Goal: Transaction & Acquisition: Purchase product/service

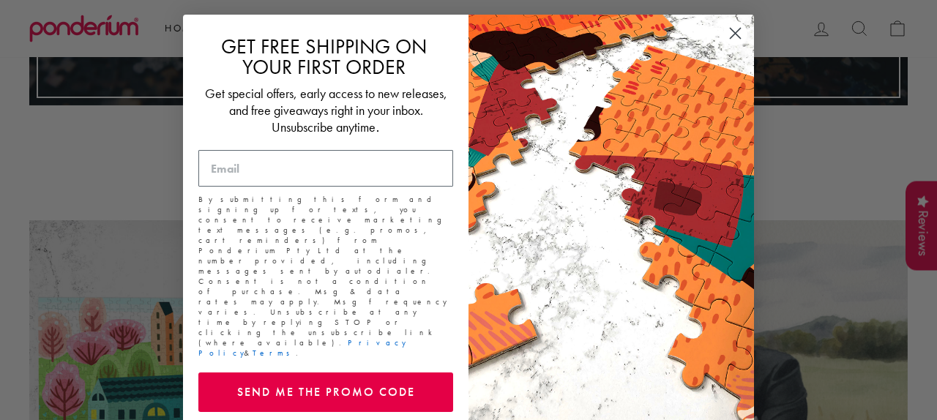
scroll to position [4, 0]
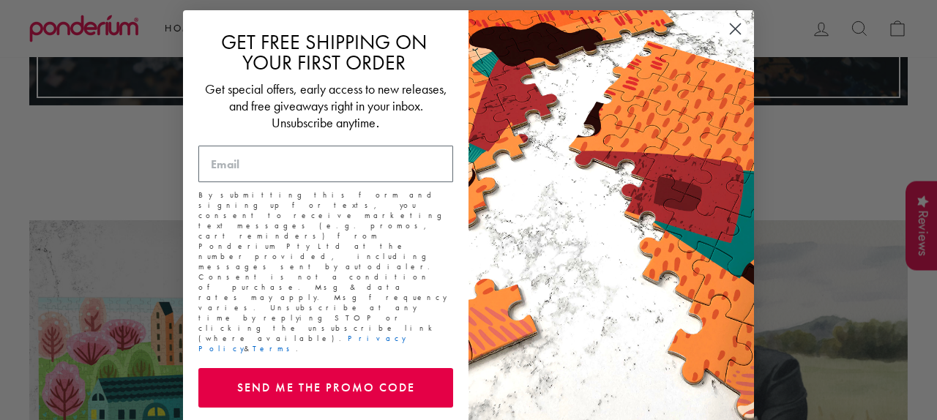
click at [737, 30] on icon "Close dialog" at bounding box center [735, 29] width 10 height 10
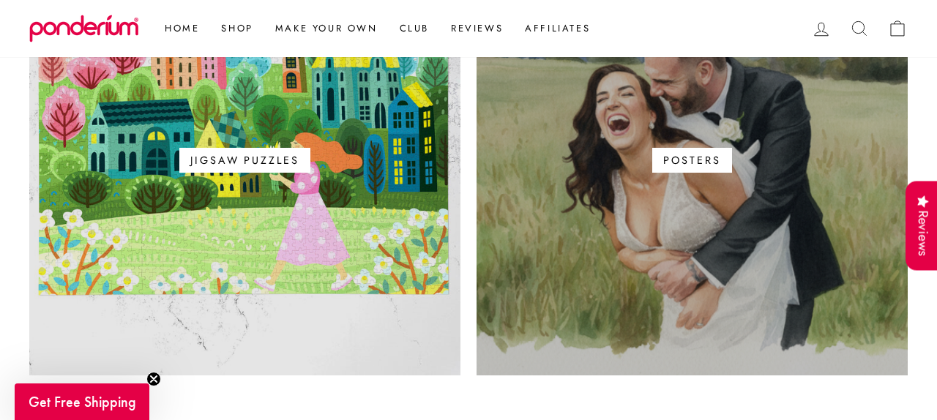
scroll to position [995, 0]
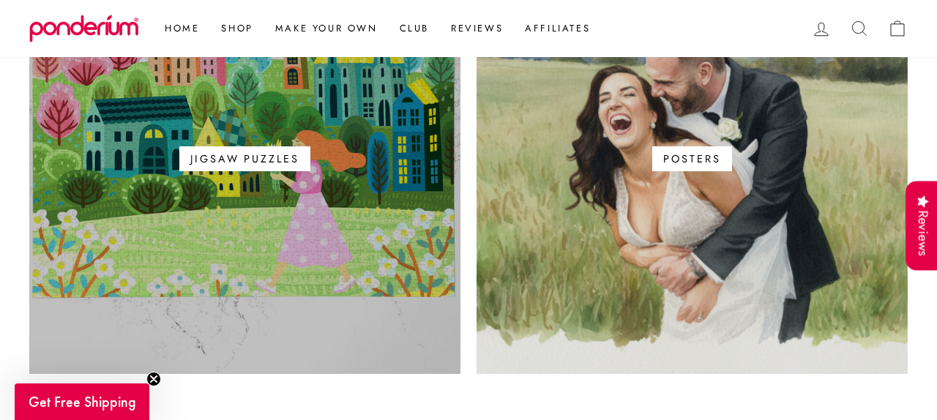
click at [258, 158] on span "Jigsaw Puzzles" at bounding box center [244, 158] width 130 height 25
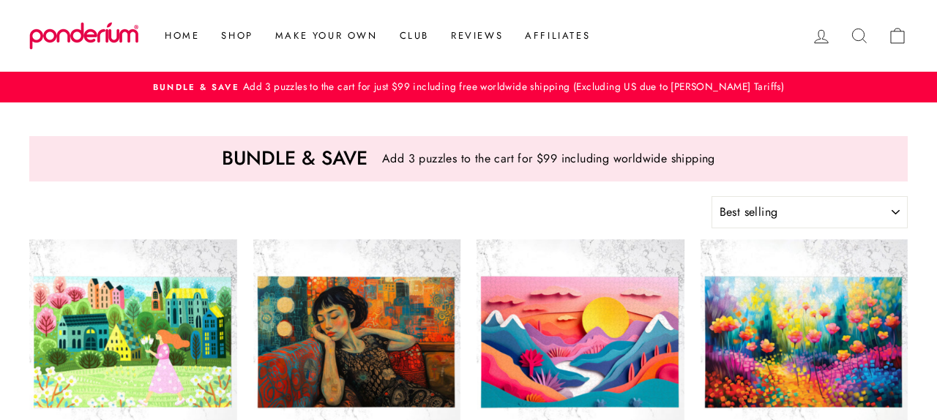
select select "best-selling"
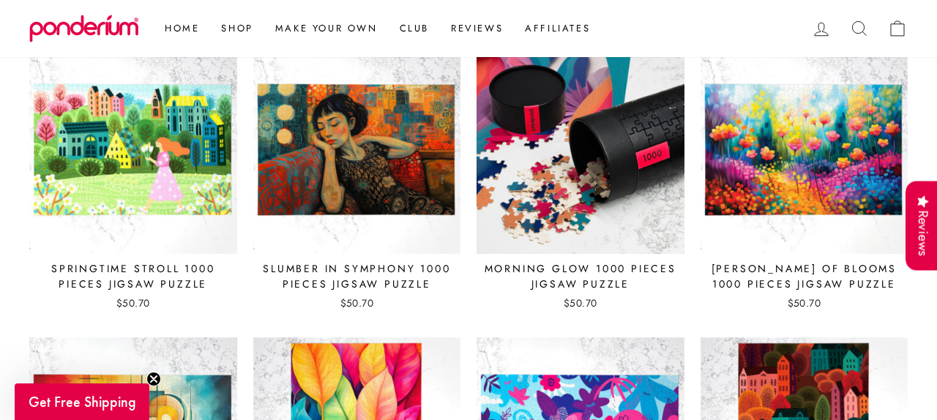
scroll to position [193, 0]
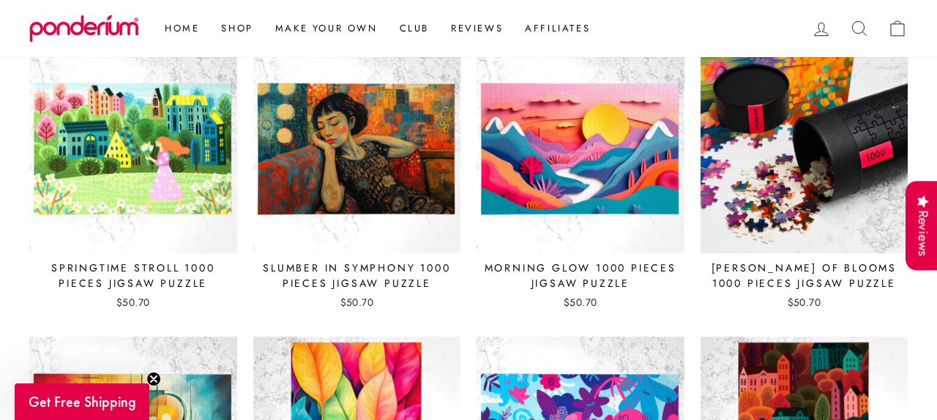
click at [780, 164] on img at bounding box center [804, 149] width 209 height 209
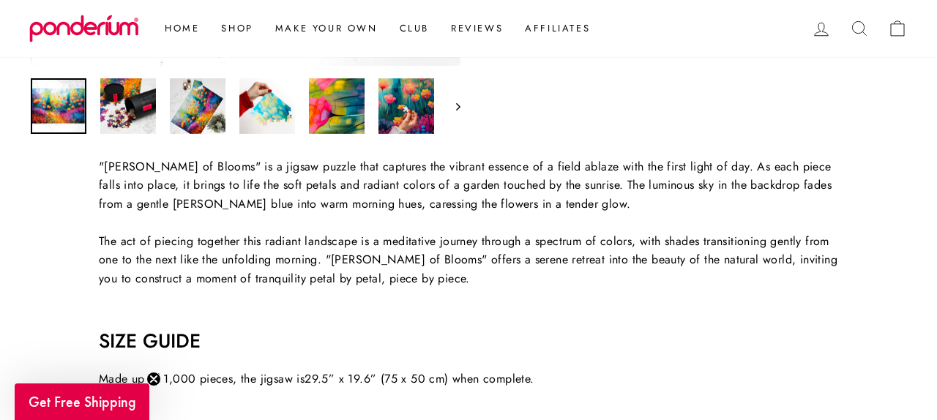
scroll to position [481, 0]
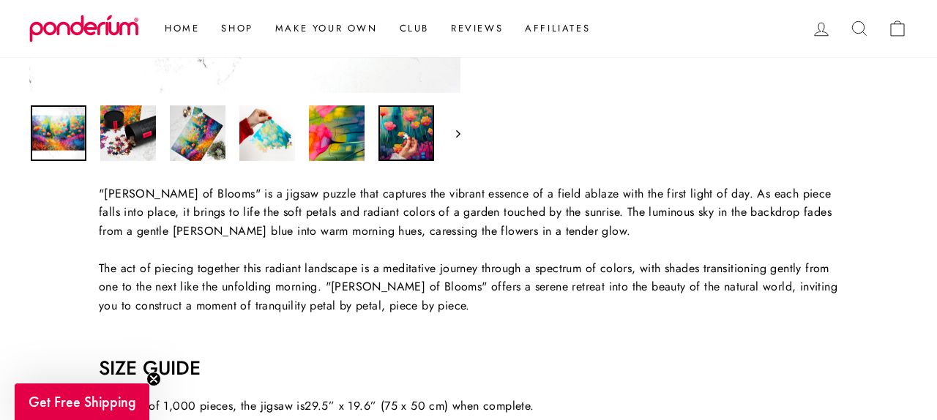
click at [425, 140] on img at bounding box center [406, 133] width 56 height 56
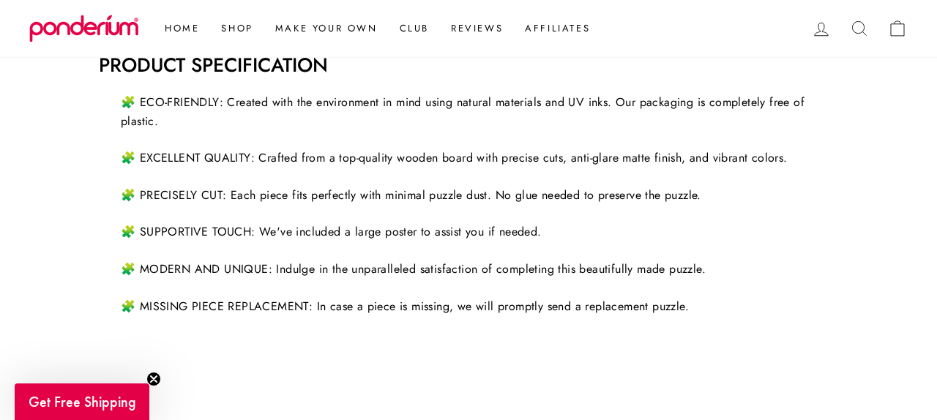
scroll to position [890, 0]
